Goal: Check status: Check status

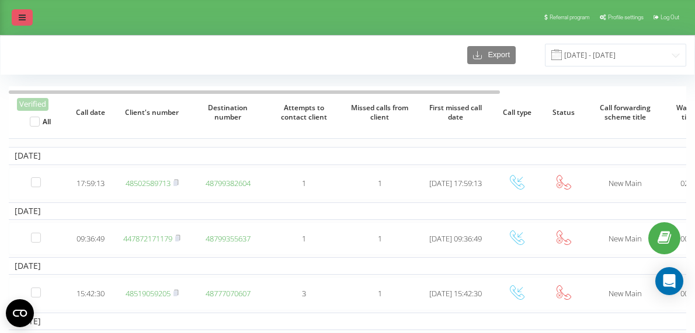
click at [16, 18] on link at bounding box center [22, 17] width 21 height 16
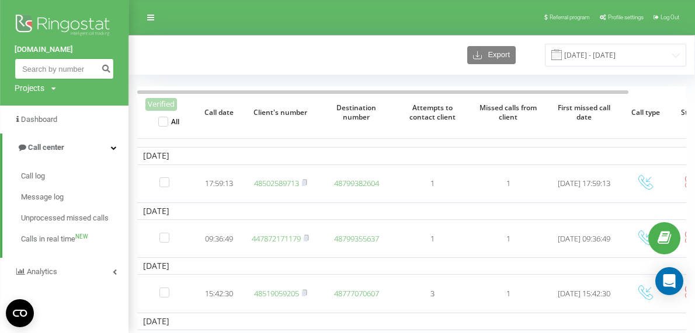
click at [68, 70] on input at bounding box center [64, 68] width 99 height 21
paste input "48787217514"
type input "48787217514"
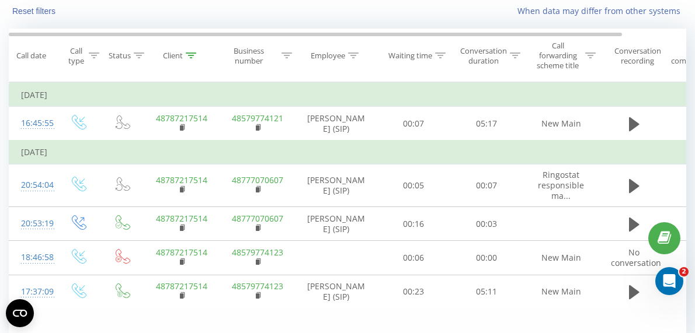
scroll to position [133, 0]
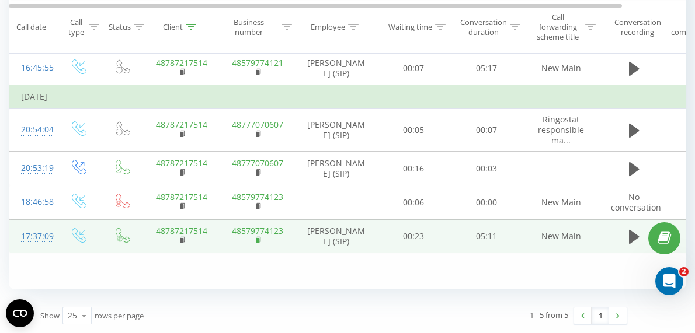
click at [261, 245] on icon at bounding box center [259, 241] width 6 height 8
click at [633, 244] on icon at bounding box center [634, 237] width 11 height 14
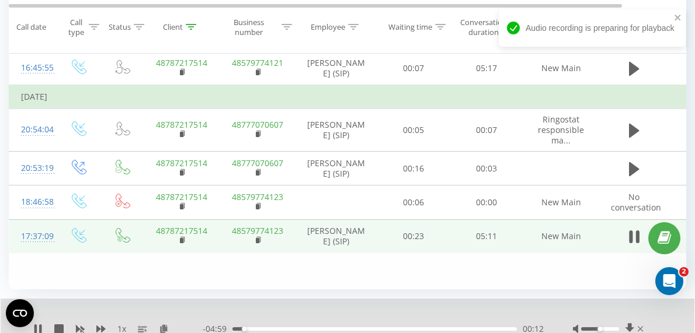
scroll to position [179, 0]
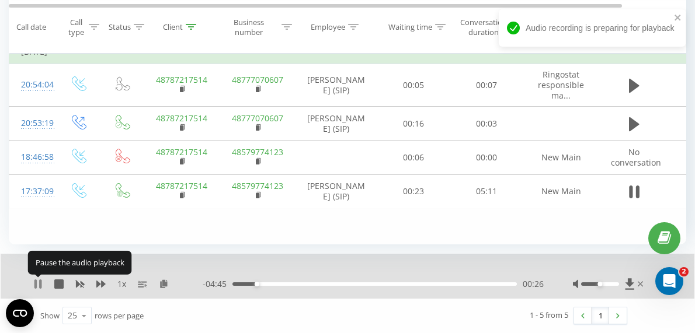
click at [36, 284] on icon at bounding box center [35, 284] width 2 height 9
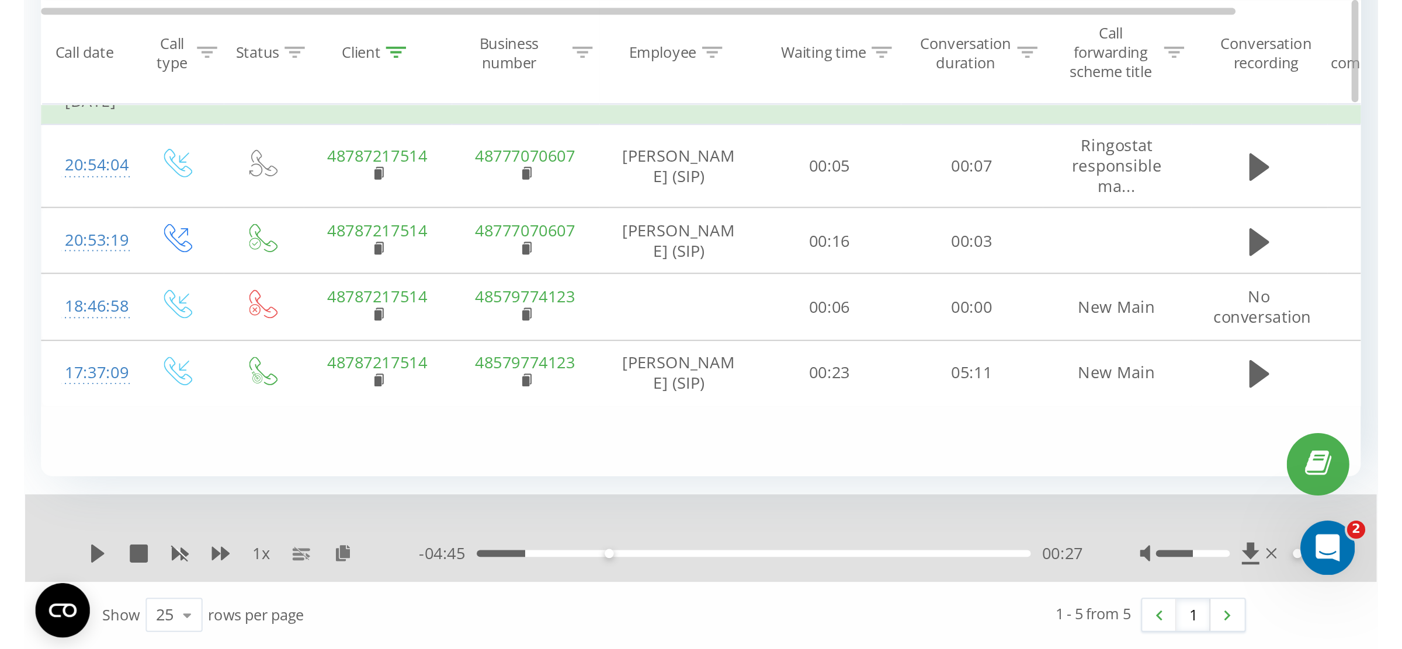
scroll to position [0, 0]
